Goal: Communication & Community: Answer question/provide support

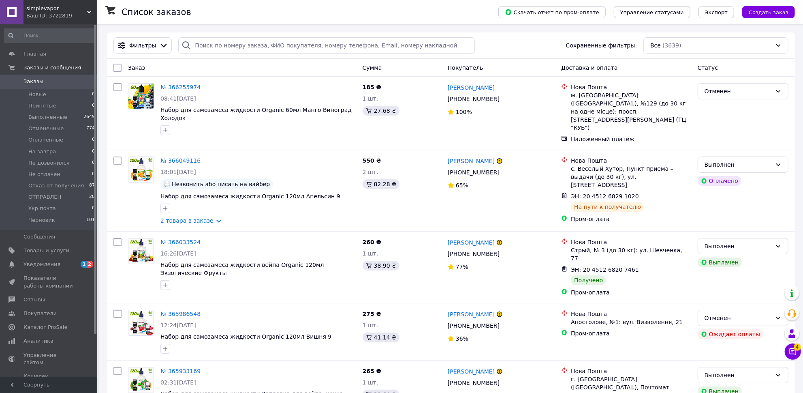
drag, startPoint x: 44, startPoint y: 266, endPoint x: 64, endPoint y: 266, distance: 19.9
click at [44, 266] on span "Уведомления" at bounding box center [42, 264] width 37 height 7
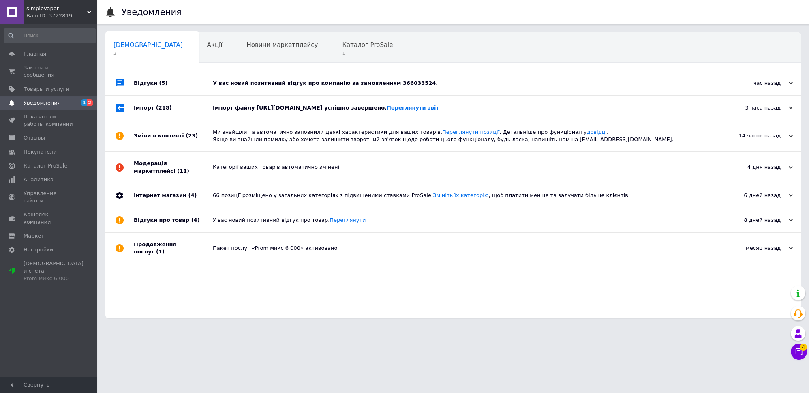
click at [226, 120] on div "Імпорт файлу https://kirs.com.ua/products_feed.xml?hash_tag=07e04e4fa3b2ccaf3c6…" at bounding box center [462, 108] width 499 height 24
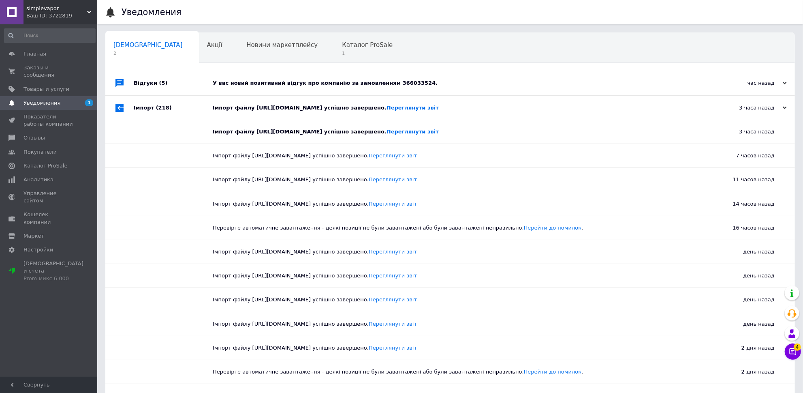
click at [248, 81] on div "У вас новий позитивний відгук про компанію за замовленням 366033524." at bounding box center [459, 82] width 493 height 7
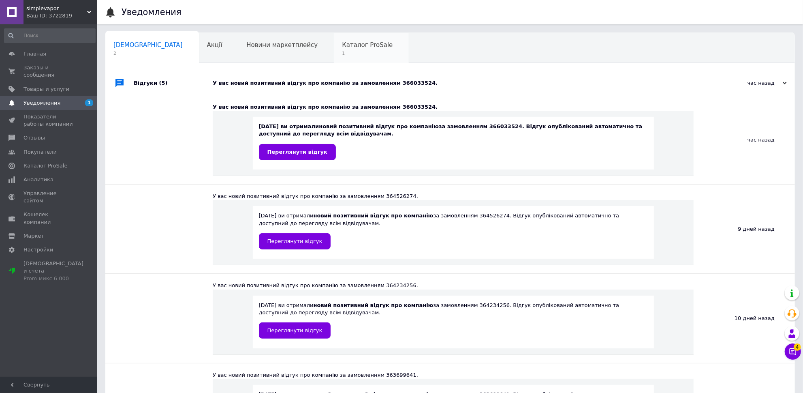
click at [342, 47] on span "Каталог ProSale" at bounding box center [367, 44] width 51 height 7
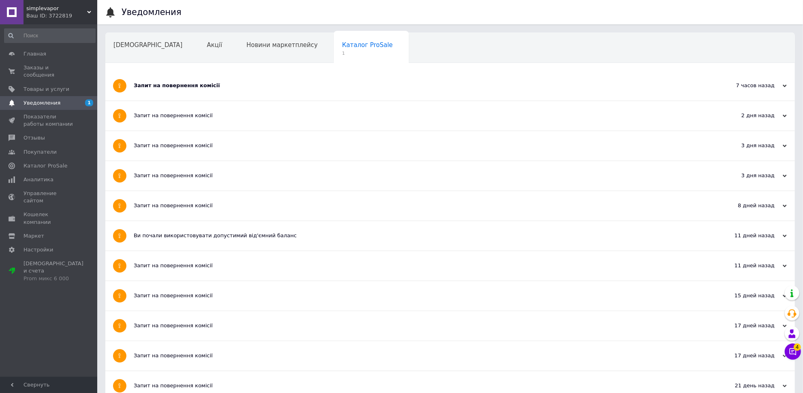
click at [201, 83] on div "Запит на повернення комісії" at bounding box center [420, 85] width 572 height 7
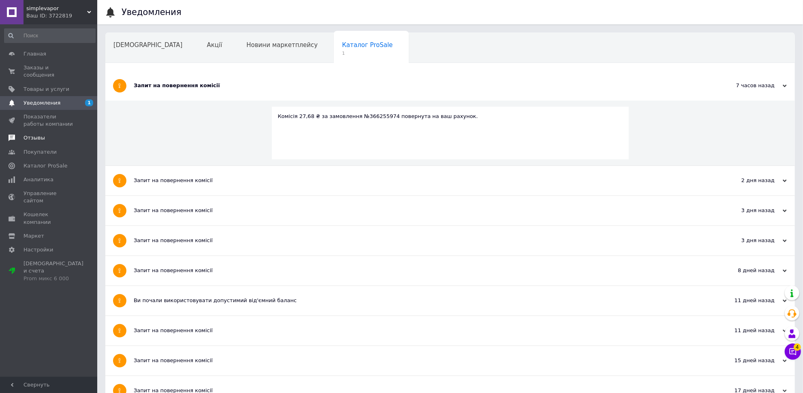
click at [50, 134] on span "Отзывы" at bounding box center [49, 137] width 51 height 7
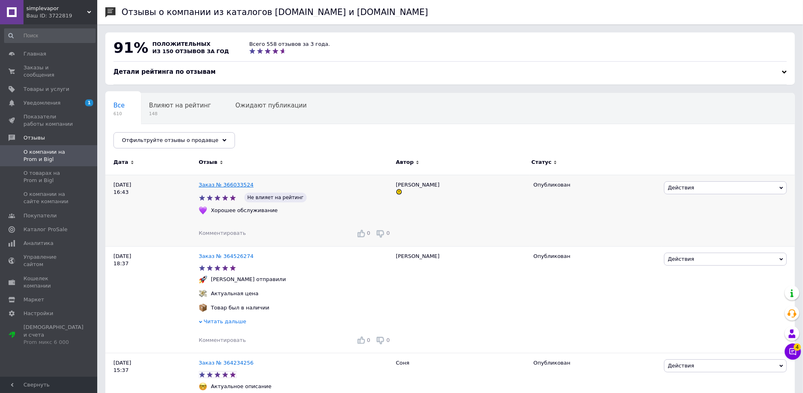
click at [212, 186] on link "Заказ № 366033524" at bounding box center [226, 185] width 55 height 6
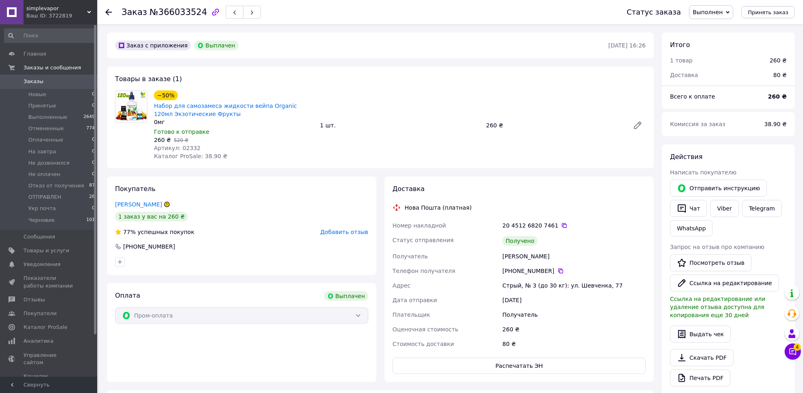
scroll to position [11, 0]
click at [146, 205] on link "[PERSON_NAME]" at bounding box center [138, 204] width 47 height 6
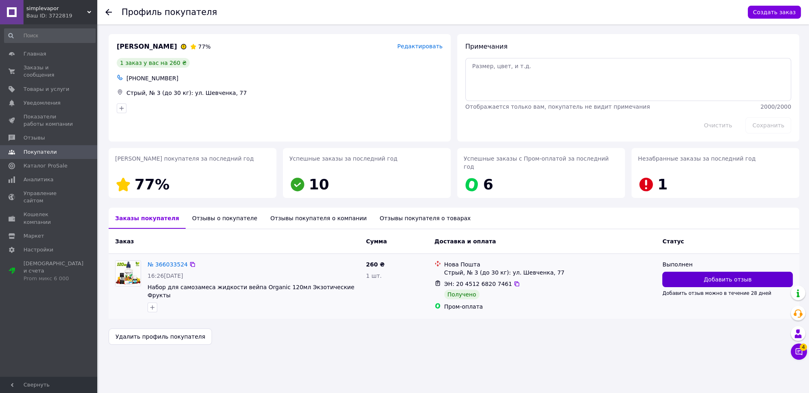
click at [692, 274] on button "Добавить отзыв" at bounding box center [727, 279] width 131 height 15
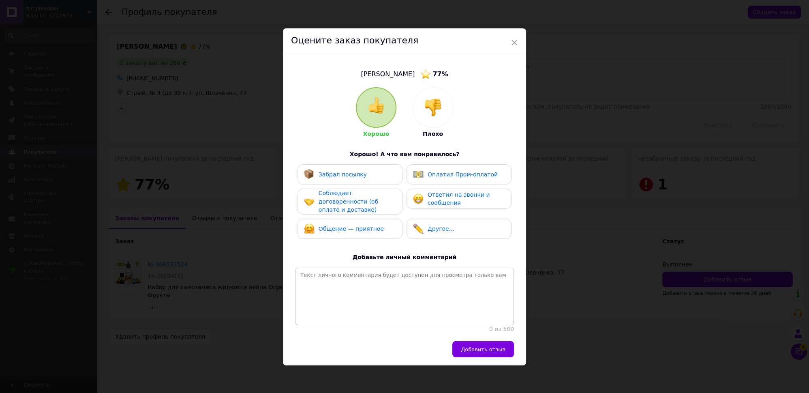
click at [365, 177] on div "Забрал посылку" at bounding box center [350, 174] width 92 height 11
click at [363, 199] on span "Соблюдает договоренности (об оплате и доставке)" at bounding box center [349, 201] width 60 height 23
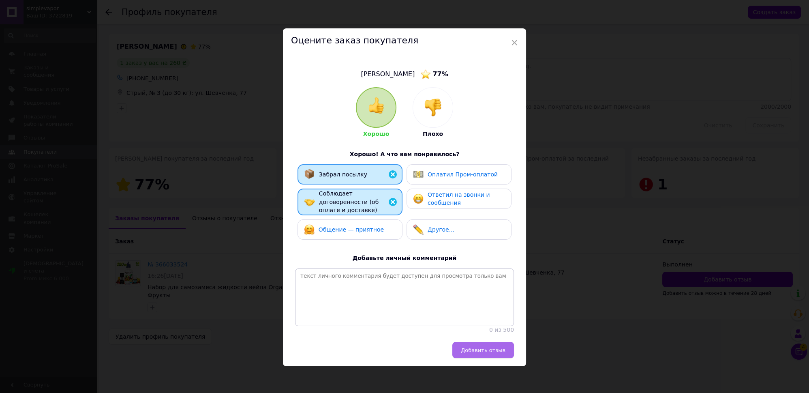
click at [490, 355] on button "Добавить отзыв" at bounding box center [483, 350] width 62 height 16
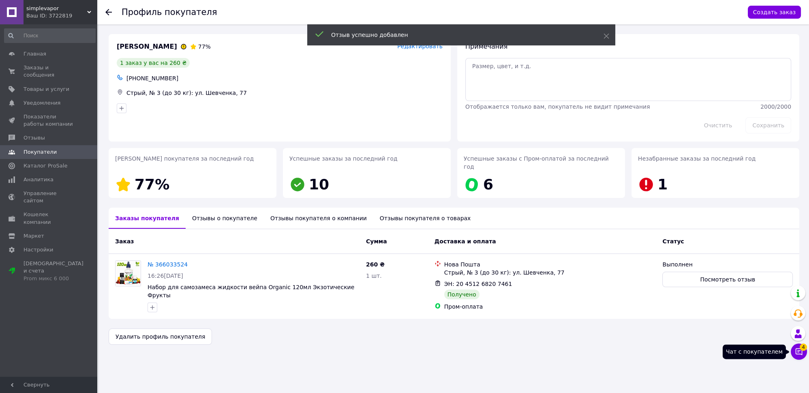
click at [799, 355] on icon at bounding box center [799, 351] width 8 height 8
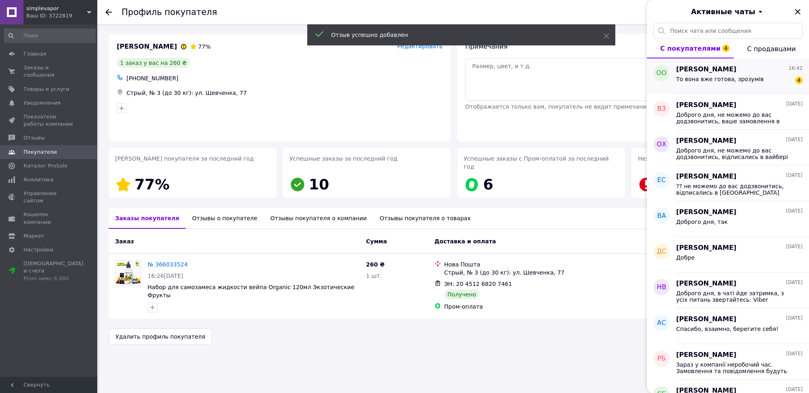
click at [732, 76] on span "То вона вже готова, зрозумів" at bounding box center [720, 79] width 88 height 6
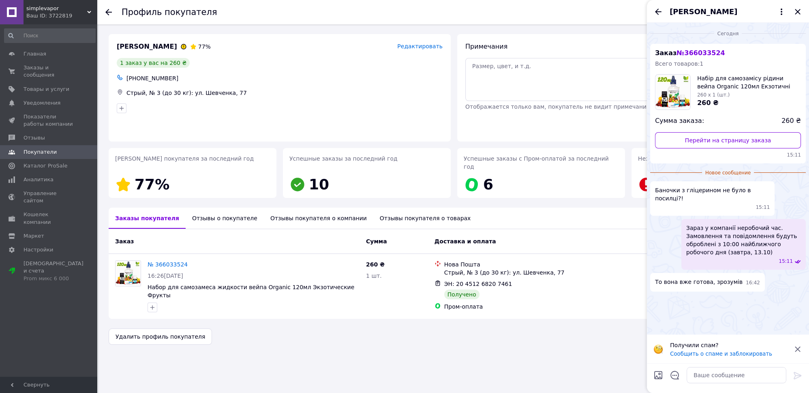
click at [700, 54] on span "№ 366033524" at bounding box center [701, 53] width 48 height 8
click at [717, 84] on span "Набір для самозамісу рідини вейпа Organic 120мл Екзотичні Фрукти" at bounding box center [749, 82] width 104 height 16
click at [161, 261] on div "№ 366033524" at bounding box center [168, 264] width 42 height 10
click at [163, 261] on link "№ 366033524" at bounding box center [168, 264] width 40 height 6
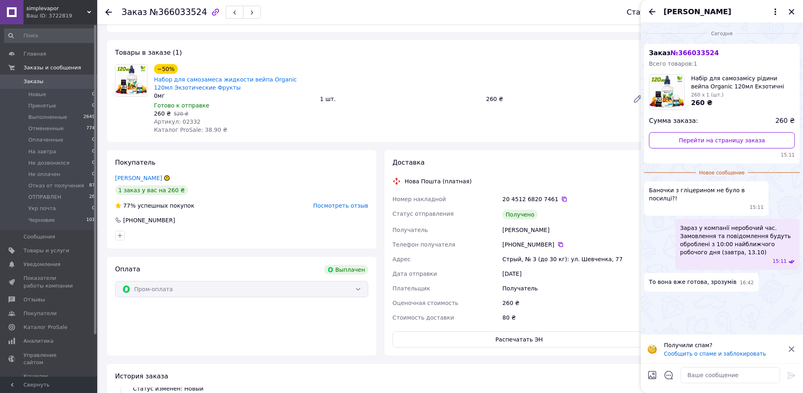
scroll to position [36, 0]
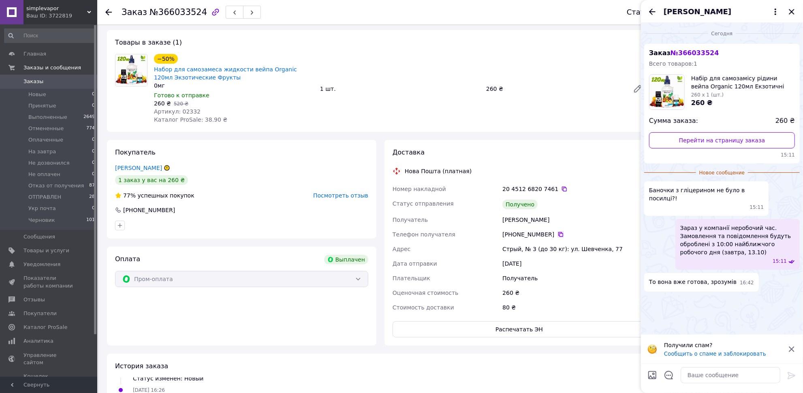
click at [558, 233] on icon at bounding box center [561, 234] width 6 height 6
click at [698, 383] on textarea at bounding box center [731, 375] width 100 height 16
type textarea "відписались в [GEOGRAPHIC_DATA]"
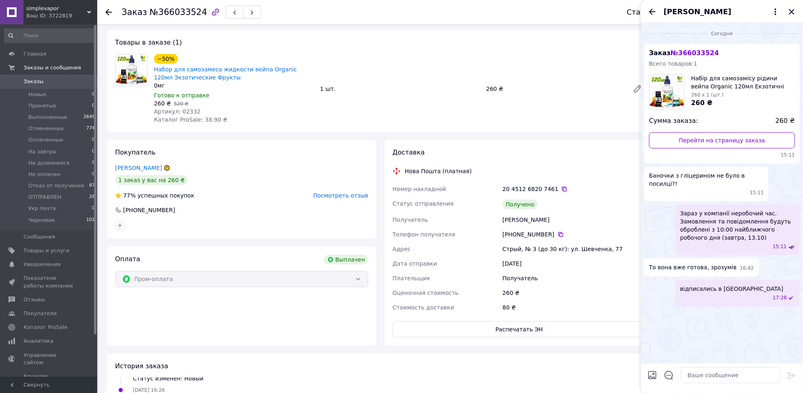
drag, startPoint x: 655, startPoint y: 10, endPoint x: 660, endPoint y: 10, distance: 4.9
click at [655, 10] on icon "Назад" at bounding box center [653, 12] width 10 height 10
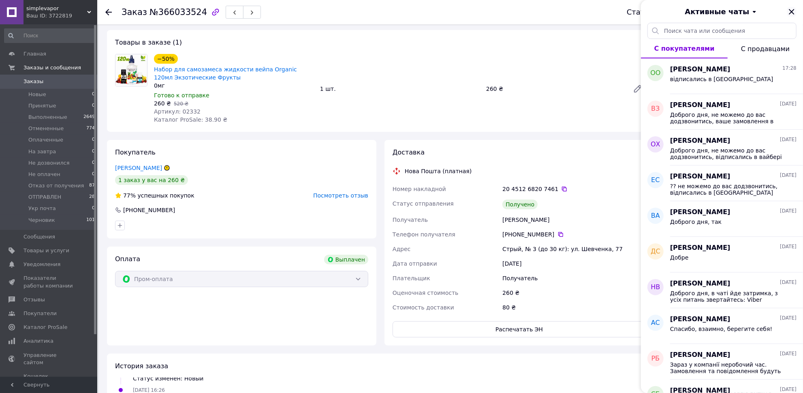
click at [787, 10] on div "Активные чаты" at bounding box center [722, 11] width 162 height 23
drag, startPoint x: 790, startPoint y: 11, endPoint x: 754, endPoint y: 21, distance: 37.6
click at [790, 11] on icon "Закрыть" at bounding box center [792, 12] width 10 height 10
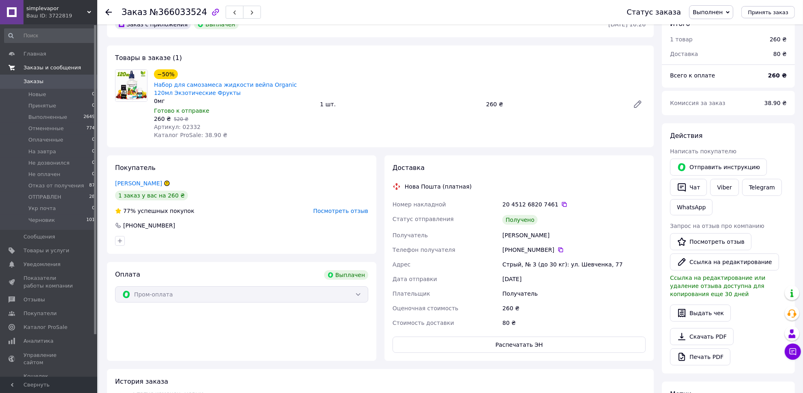
scroll to position [0, 0]
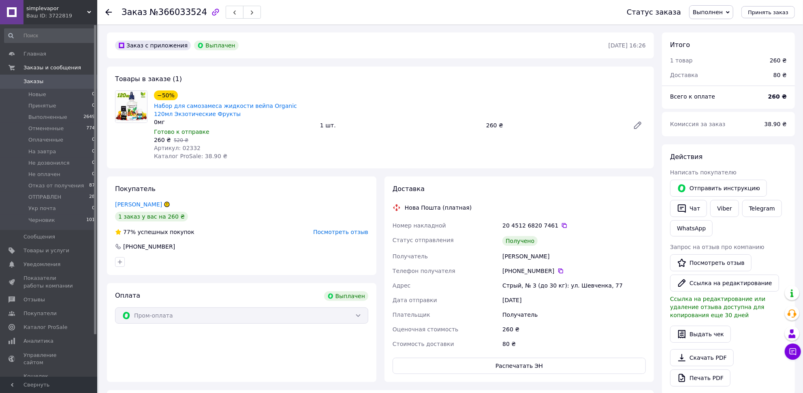
click at [61, 84] on span "Заказы" at bounding box center [49, 81] width 51 height 7
